Goal: Check status: Check status

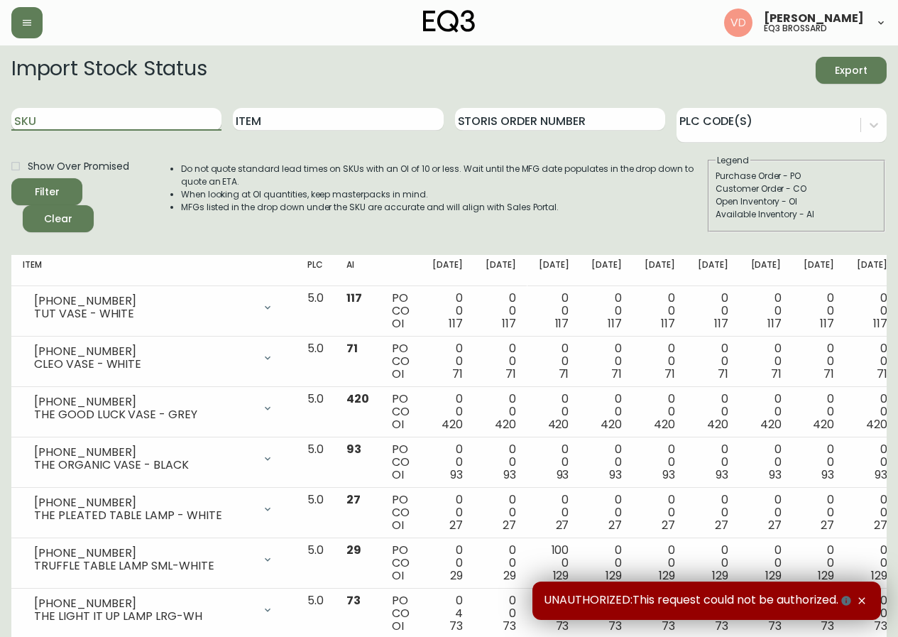
click at [74, 116] on input "SKU" at bounding box center [116, 119] width 210 height 23
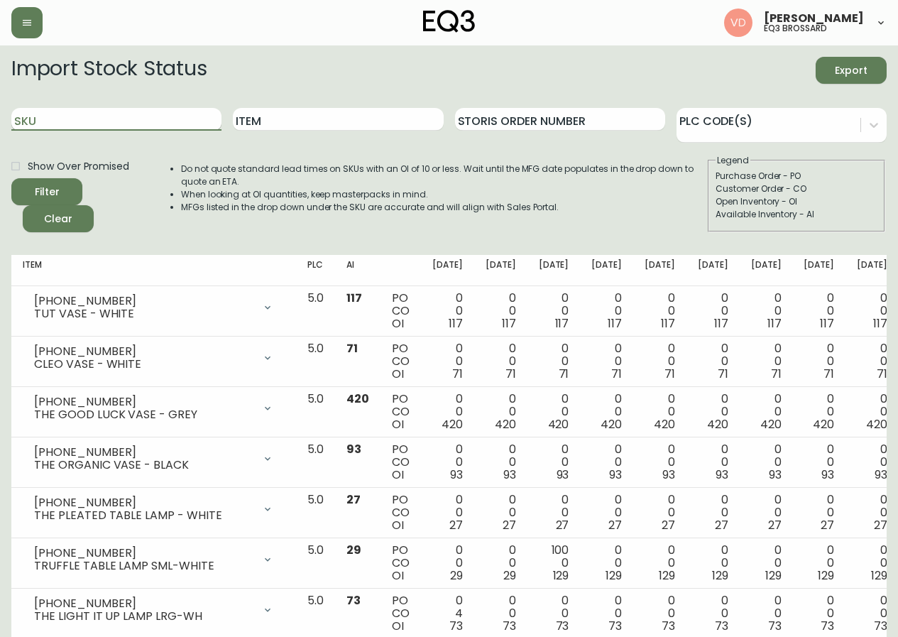
paste input "1111922915"
type input "1"
click at [114, 123] on input "SKU" at bounding box center [116, 119] width 210 height 23
paste input "[PHONE_NUMBER]"
type input "[PHONE_NUMBER]"
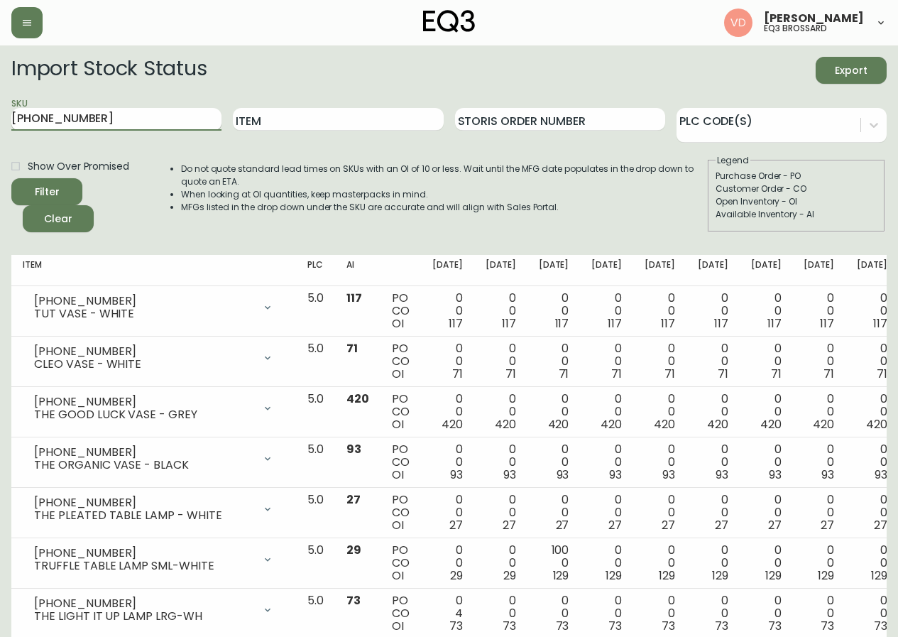
click at [11, 178] on button "Filter" at bounding box center [46, 191] width 71 height 27
